Goal: Transaction & Acquisition: Obtain resource

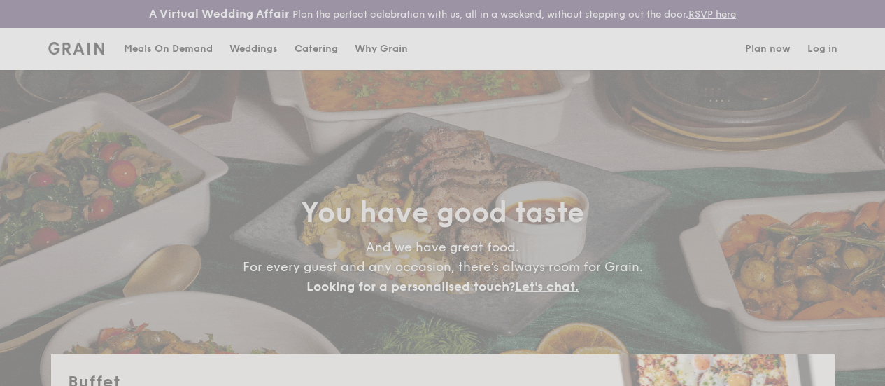
select select
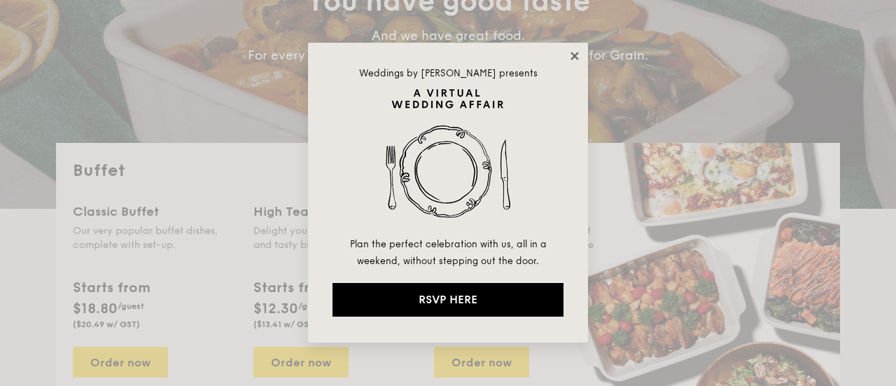
click at [571, 52] on icon at bounding box center [574, 56] width 13 height 13
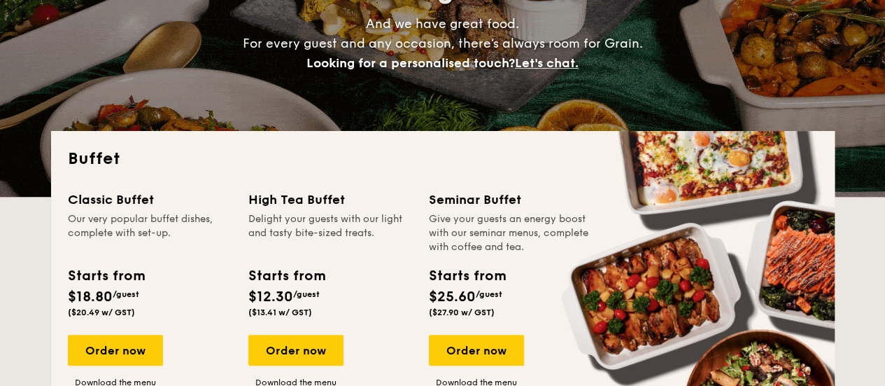
scroll to position [327, 0]
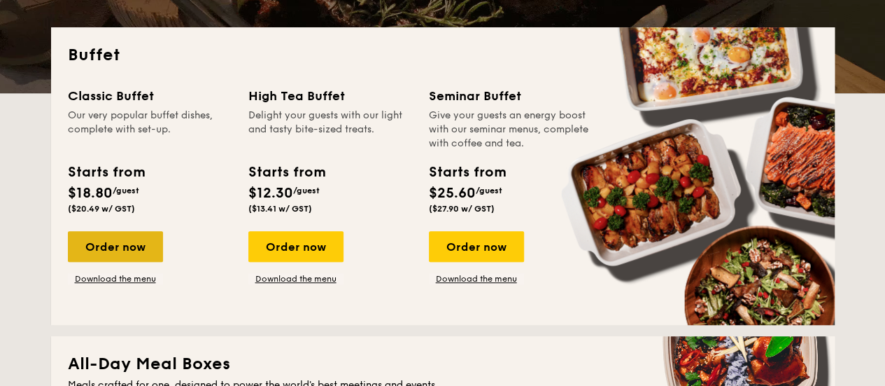
click at [104, 260] on div "Order now" at bounding box center [115, 246] width 95 height 31
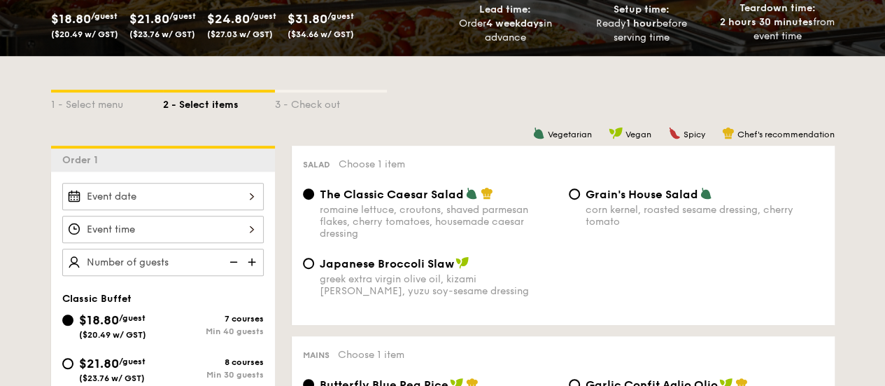
scroll to position [276, 0]
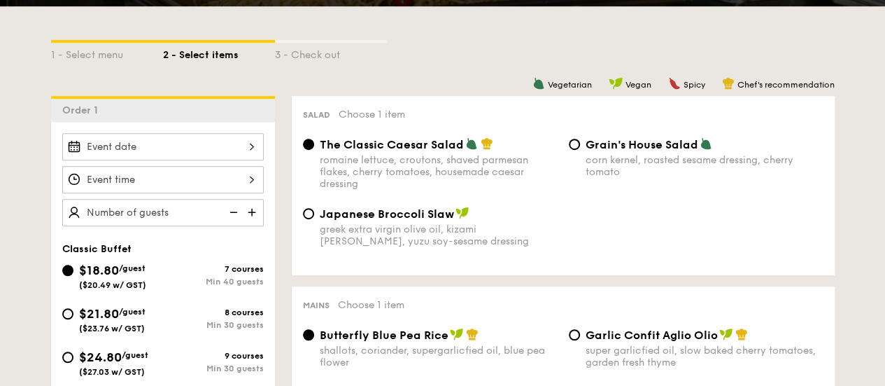
select select
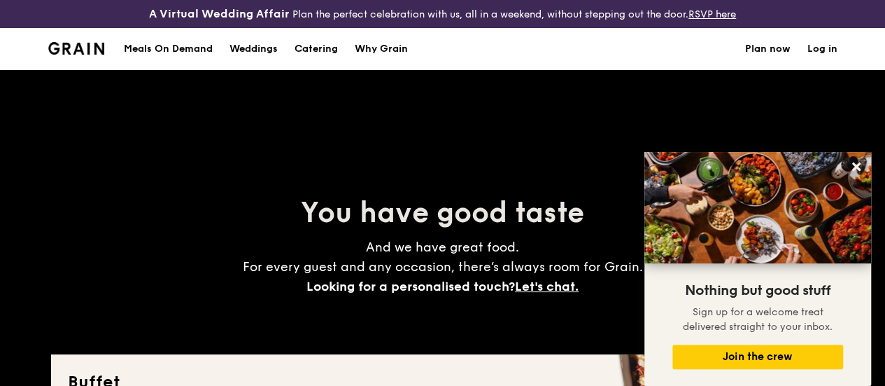
scroll to position [1, 0]
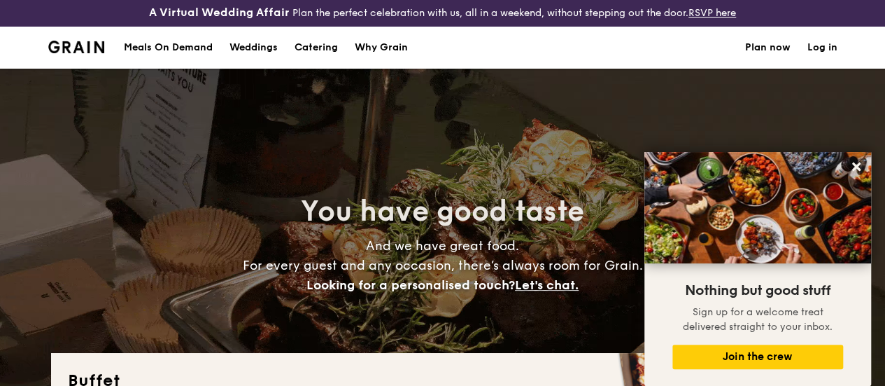
click at [157, 62] on div "Meals On Demand" at bounding box center [168, 48] width 89 height 42
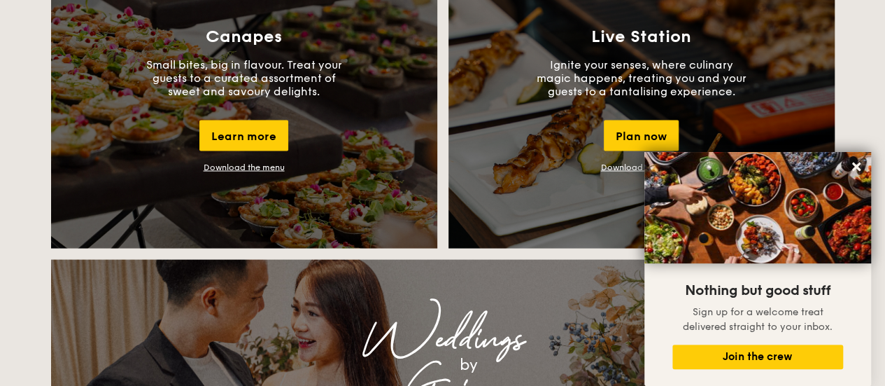
scroll to position [1328, 0]
click at [856, 165] on icon at bounding box center [856, 166] width 13 height 13
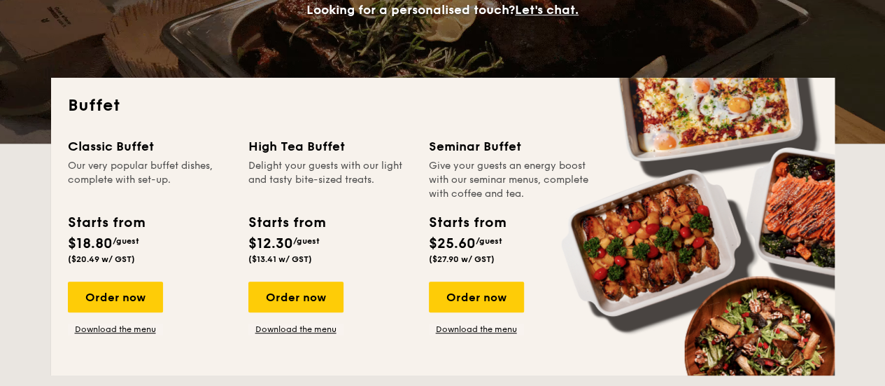
scroll to position [0, 0]
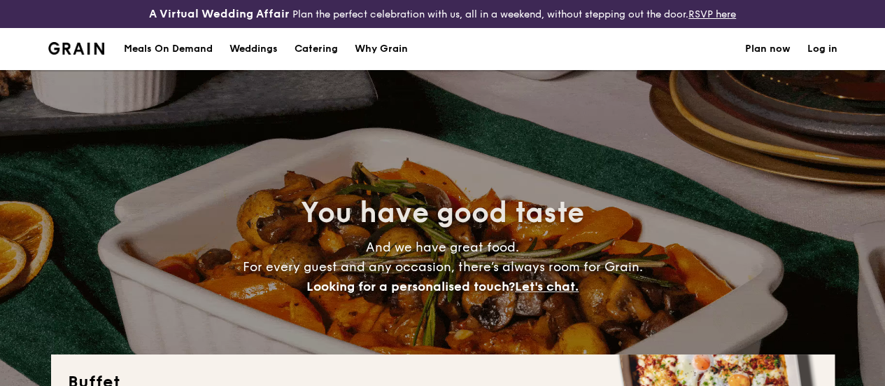
click at [314, 58] on h1 "Catering" at bounding box center [316, 49] width 43 height 42
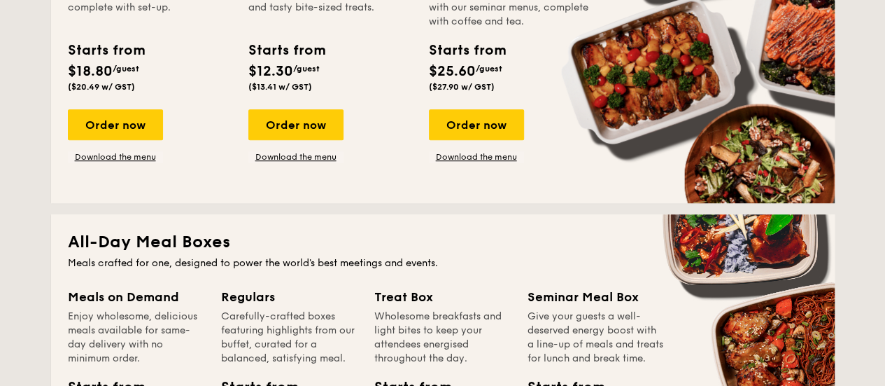
scroll to position [449, 0]
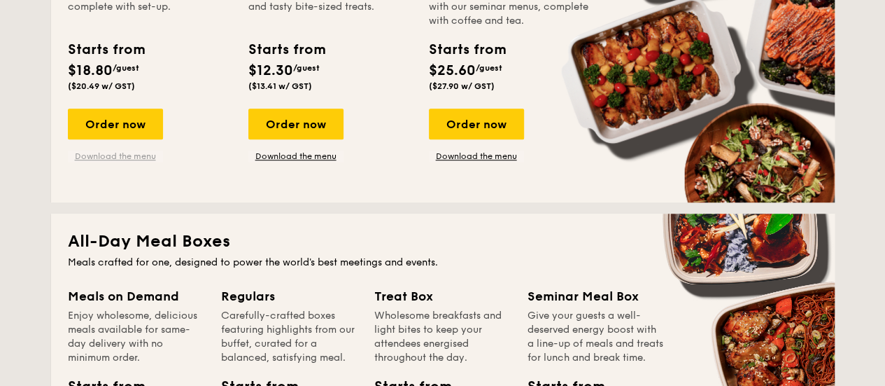
click at [120, 162] on link "Download the menu" at bounding box center [115, 155] width 95 height 11
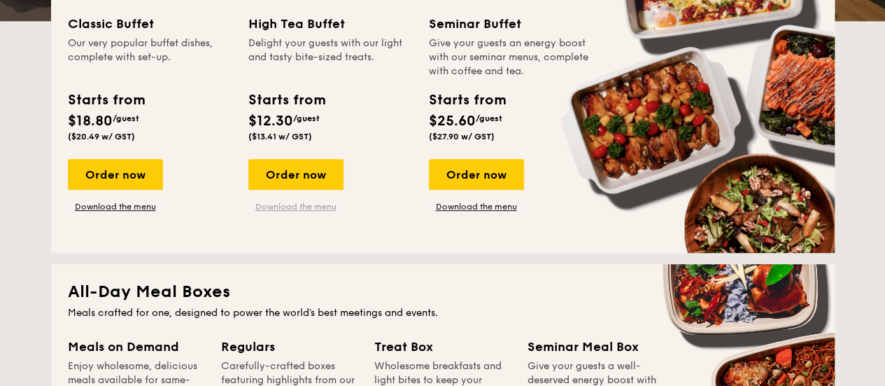
click at [286, 212] on link "Download the menu" at bounding box center [295, 206] width 95 height 11
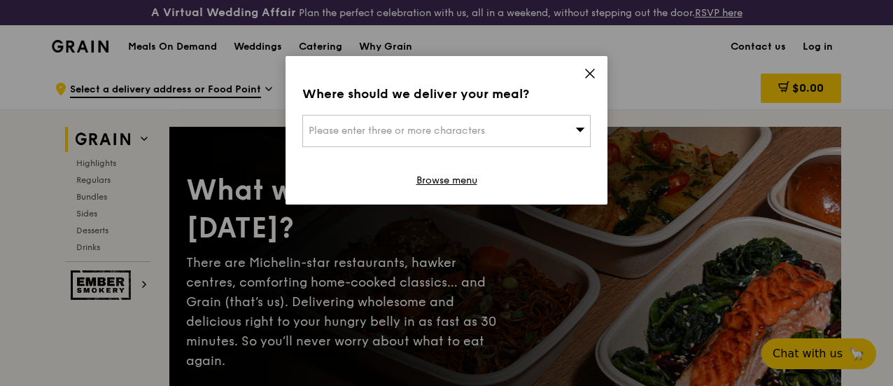
click at [591, 69] on icon at bounding box center [590, 73] width 13 height 13
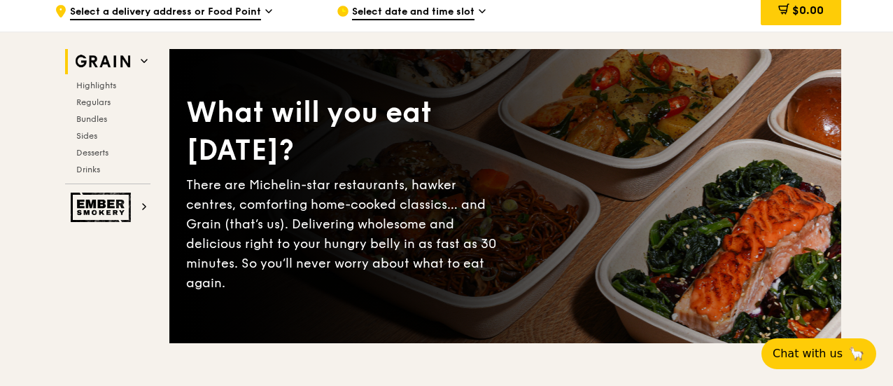
scroll to position [77, 0]
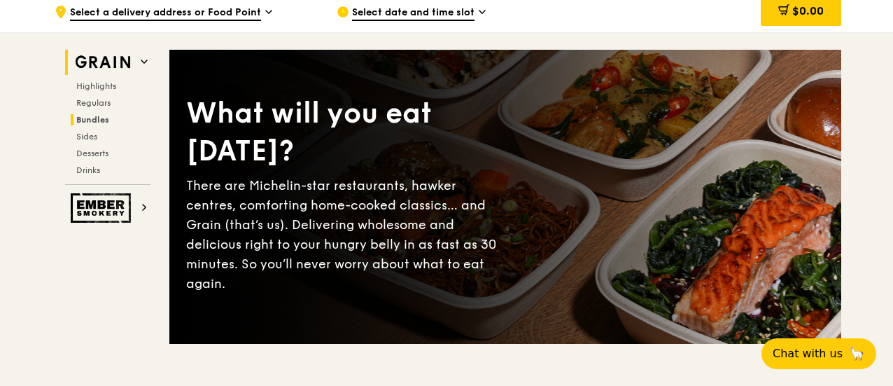
click at [102, 125] on span "Bundles" at bounding box center [92, 120] width 33 height 10
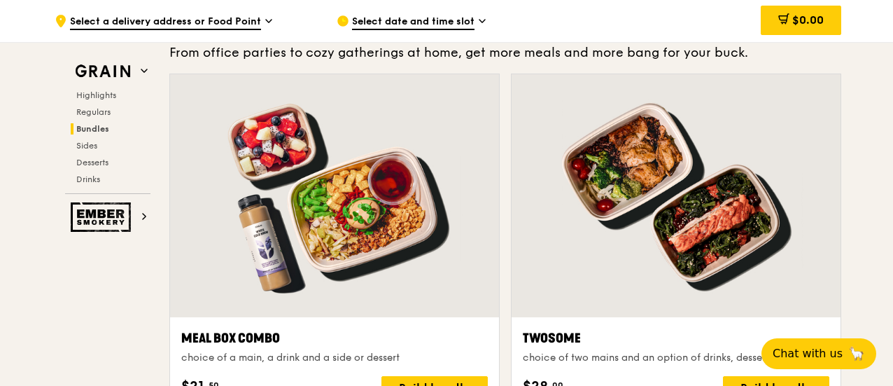
scroll to position [2085, 0]
